Goal: Complete application form: Complete application form

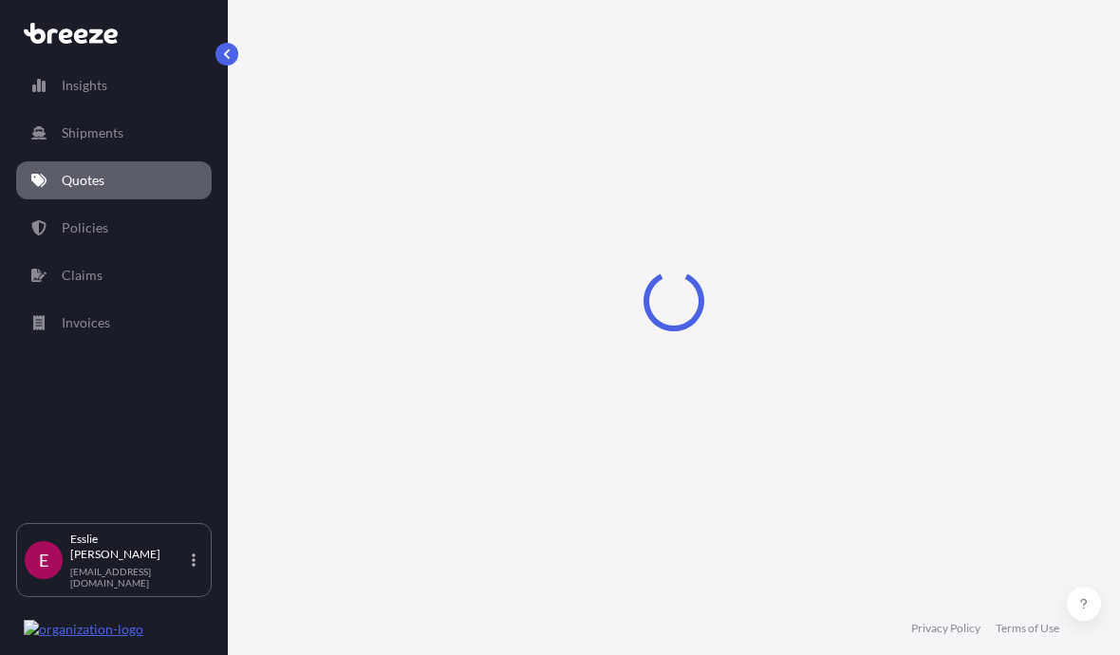
select select "Road"
select select "1"
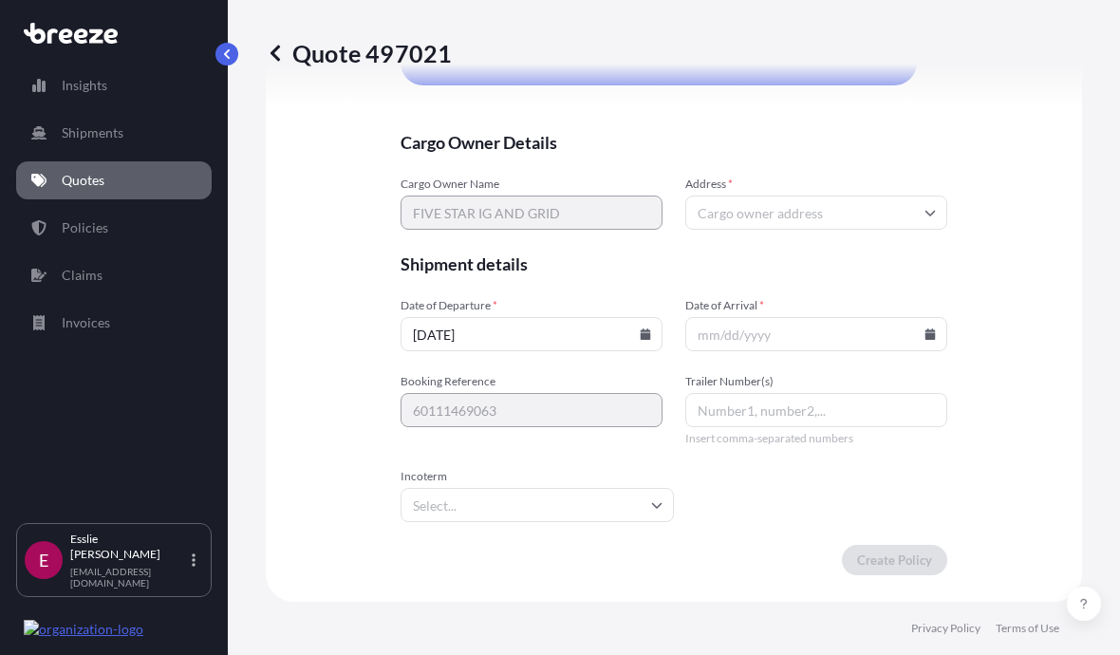
scroll to position [4565, 0]
click at [801, 230] on input "Address *" at bounding box center [816, 213] width 262 height 34
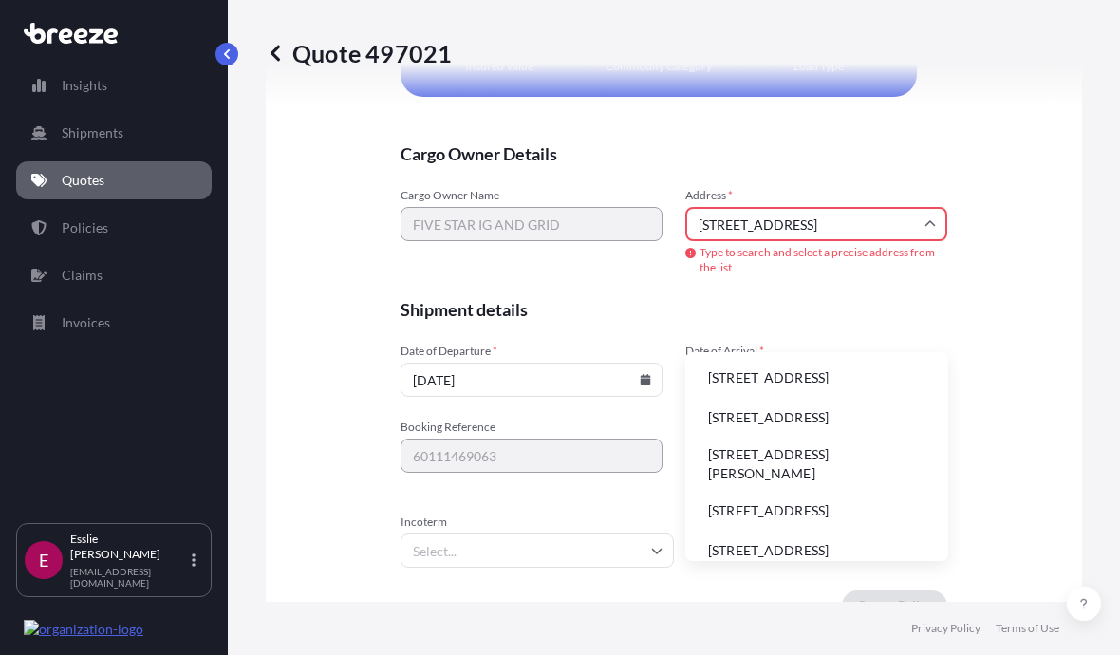
click at [895, 360] on li "[STREET_ADDRESS]" at bounding box center [817, 378] width 248 height 36
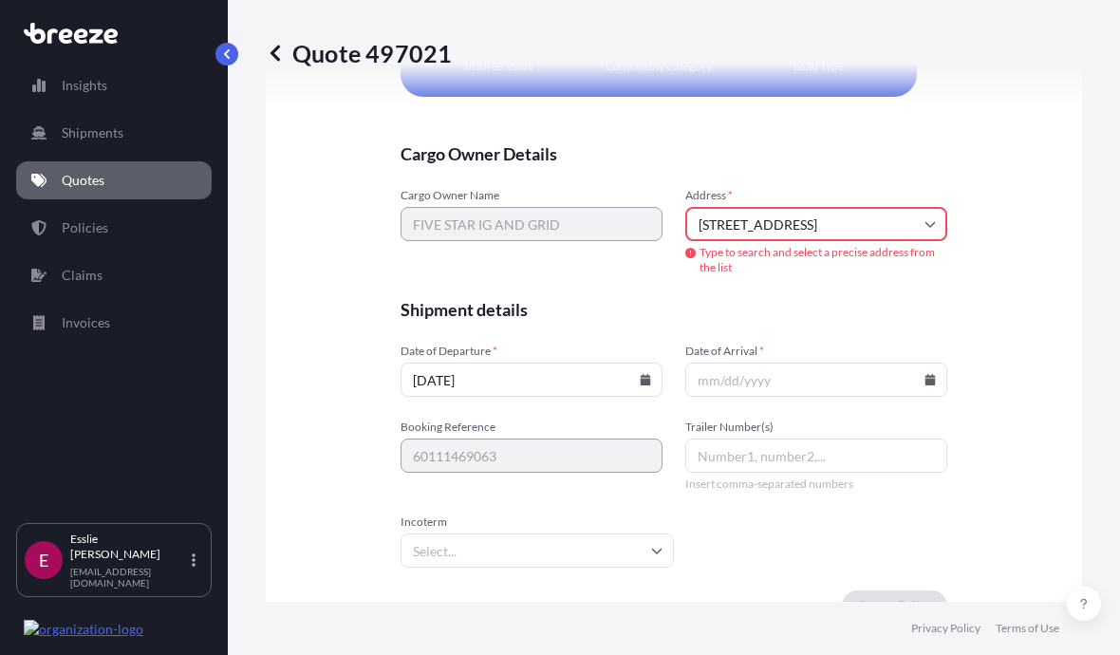
type input "[STREET_ADDRESS]"
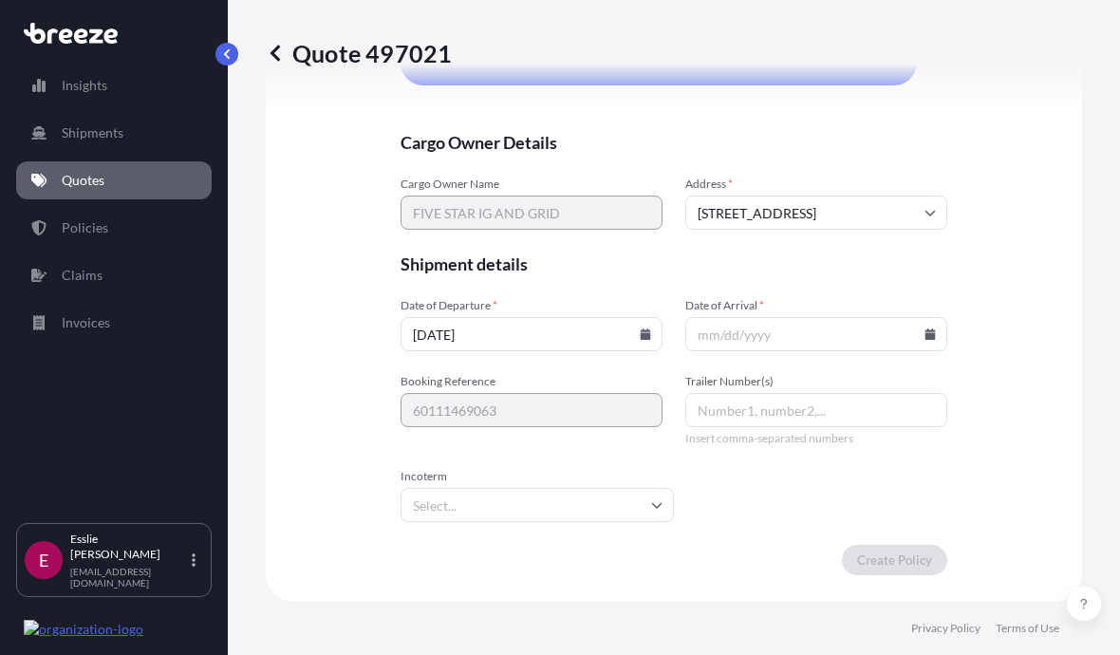
click at [757, 416] on input "Trailer Number(s)" at bounding box center [816, 410] width 262 height 34
click at [933, 344] on input "Date of Arrival *" at bounding box center [816, 334] width 262 height 34
click at [935, 340] on icon at bounding box center [930, 333] width 10 height 11
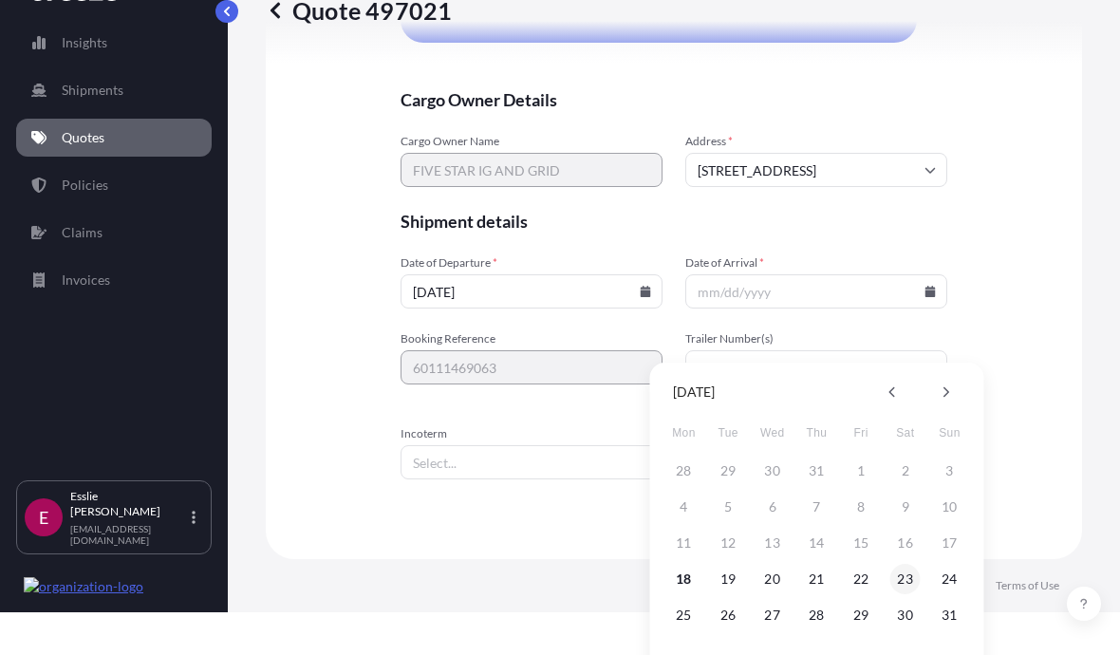
click at [902, 576] on button "23" at bounding box center [905, 579] width 30 height 30
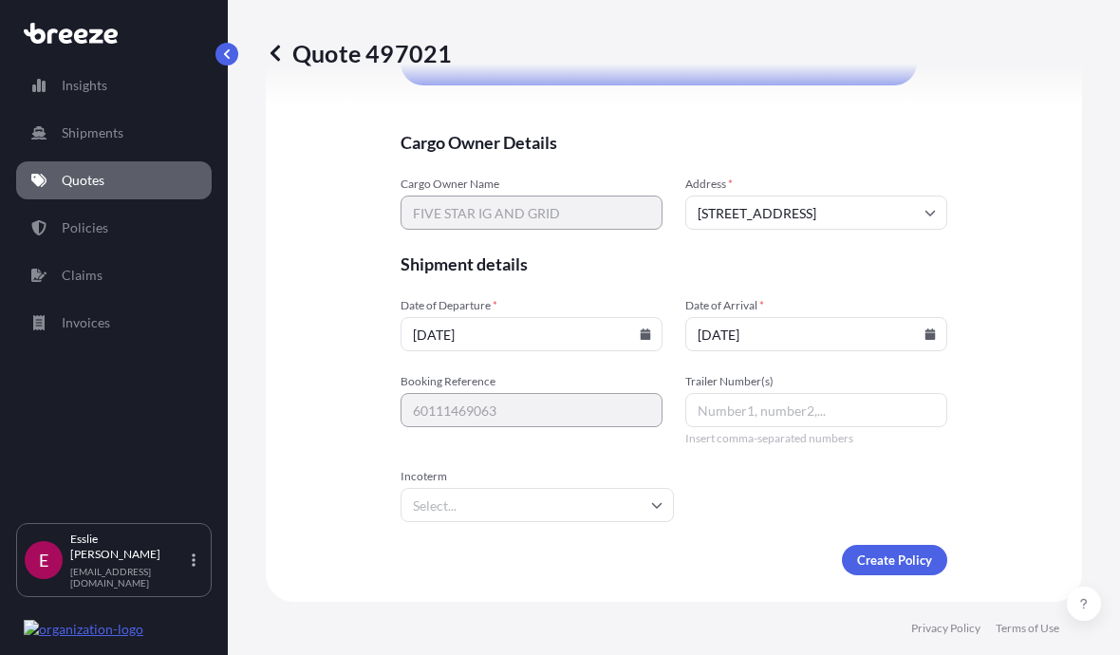
click at [946, 330] on input "[DATE]" at bounding box center [816, 334] width 262 height 34
click at [940, 332] on input "[DATE]" at bounding box center [816, 334] width 262 height 34
click at [729, 341] on input "[DATE]" at bounding box center [816, 334] width 262 height 34
type input "[DATE]"
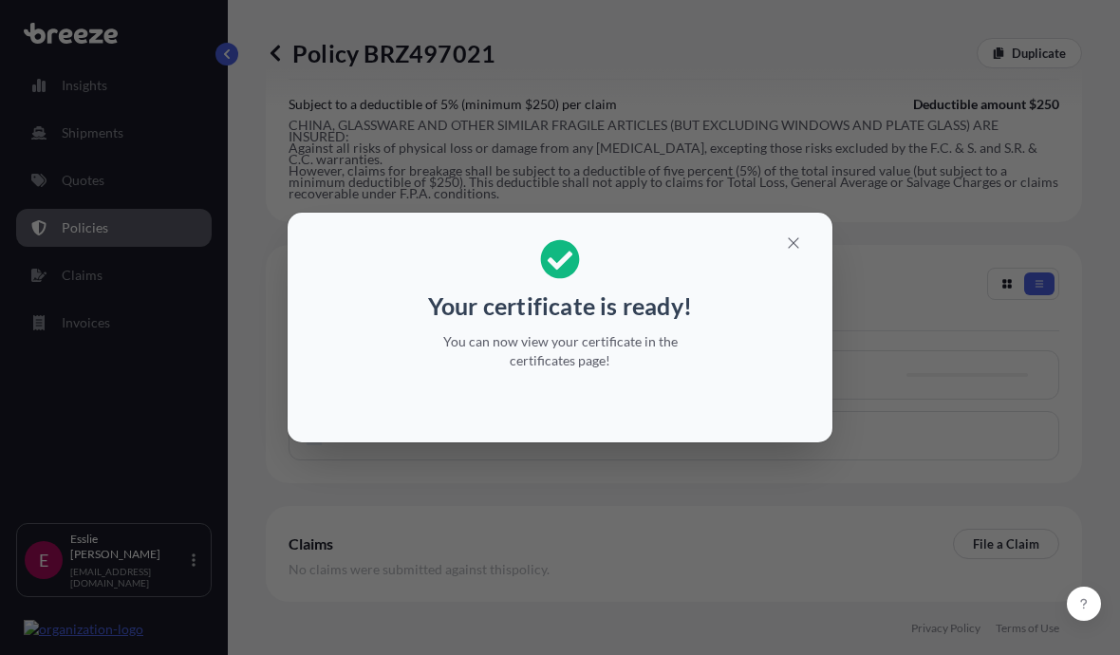
scroll to position [823, 0]
